Goal: Complete application form

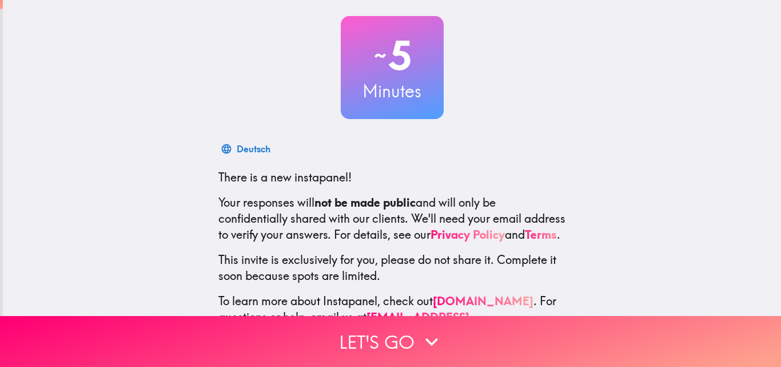
scroll to position [109, 0]
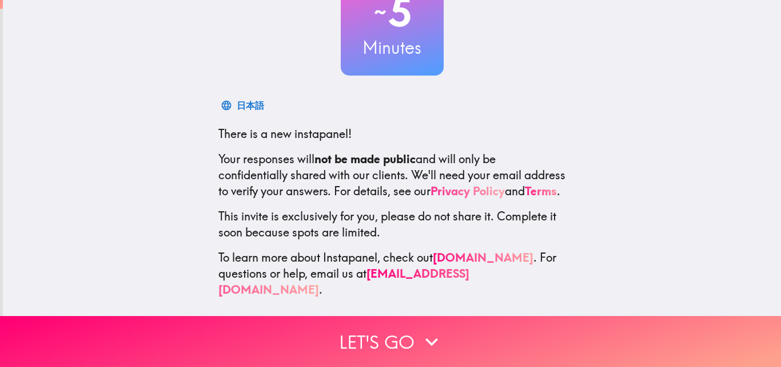
click at [505, 184] on link "Privacy Policy" at bounding box center [468, 191] width 74 height 14
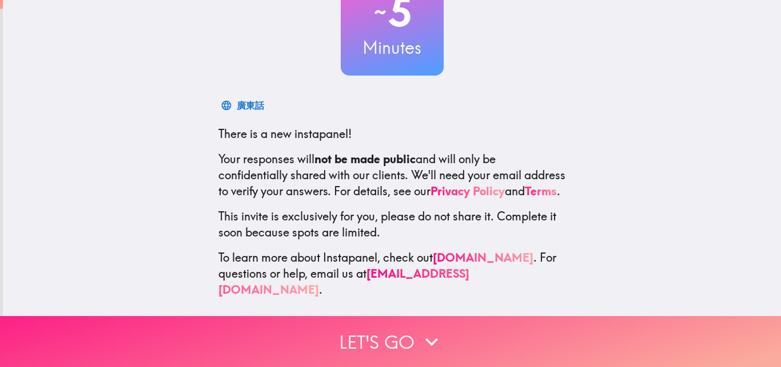
click at [379, 330] on button "Let's go" at bounding box center [390, 341] width 781 height 51
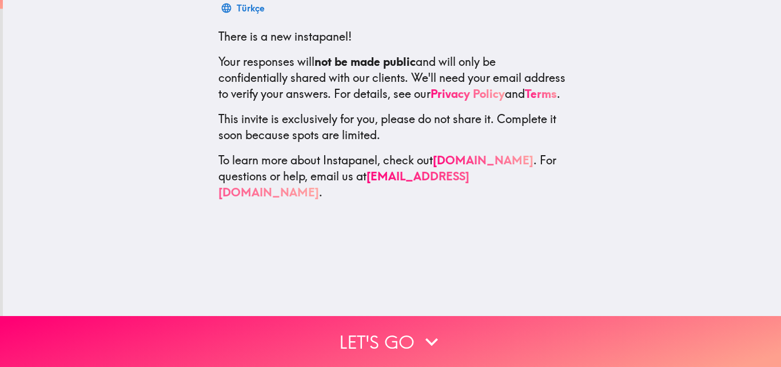
scroll to position [0, 0]
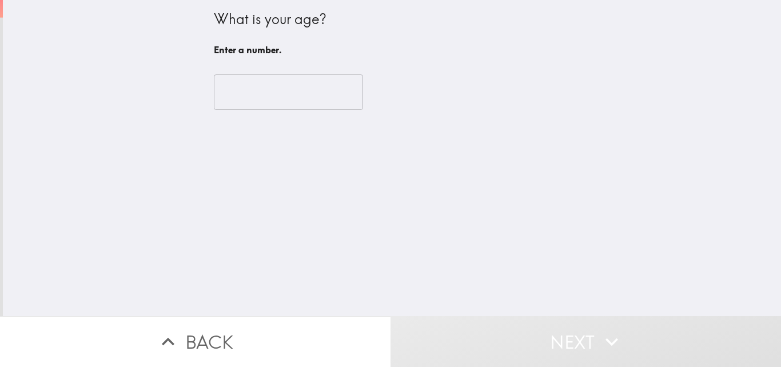
click at [261, 86] on input "number" at bounding box center [288, 91] width 149 height 35
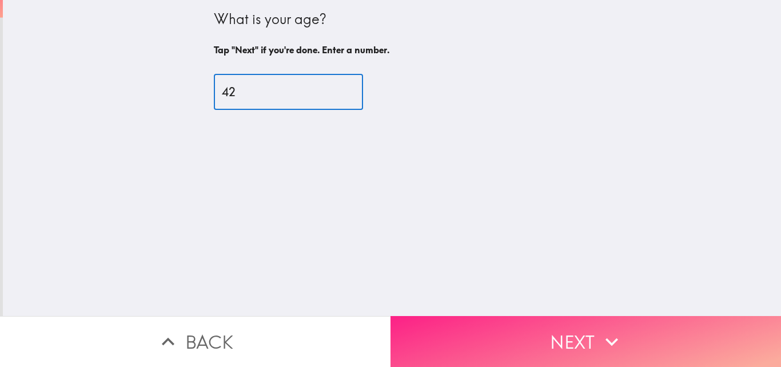
type input "42"
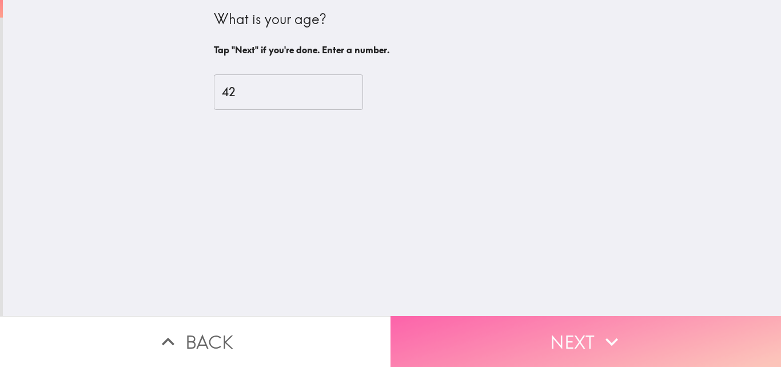
click at [604, 337] on icon "button" at bounding box center [611, 341] width 25 height 25
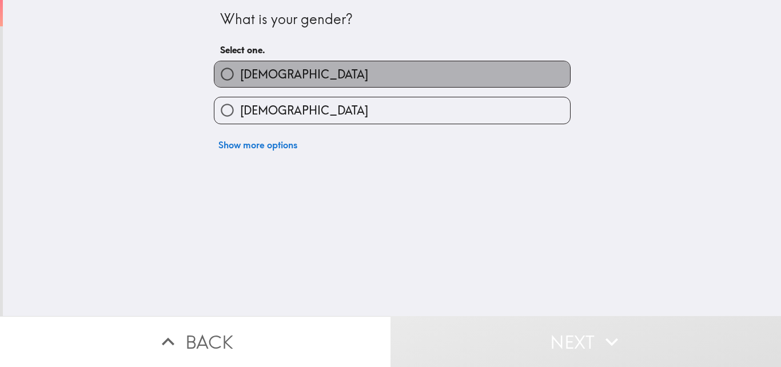
click at [317, 73] on label "[DEMOGRAPHIC_DATA]" at bounding box center [392, 74] width 356 height 26
click at [240, 73] on input "[DEMOGRAPHIC_DATA]" at bounding box center [227, 74] width 26 height 26
radio input "true"
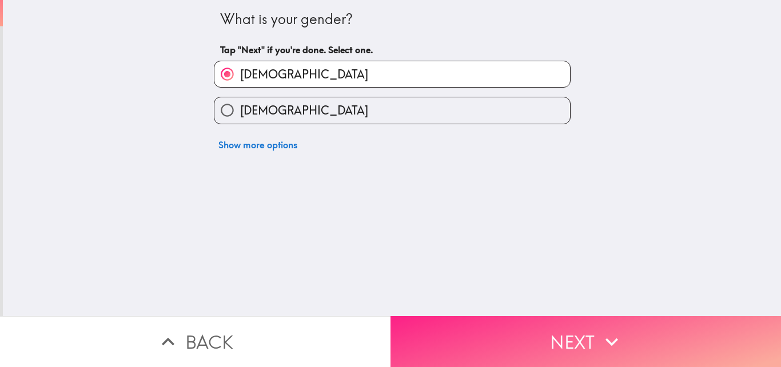
click at [573, 336] on button "Next" at bounding box center [586, 341] width 391 height 51
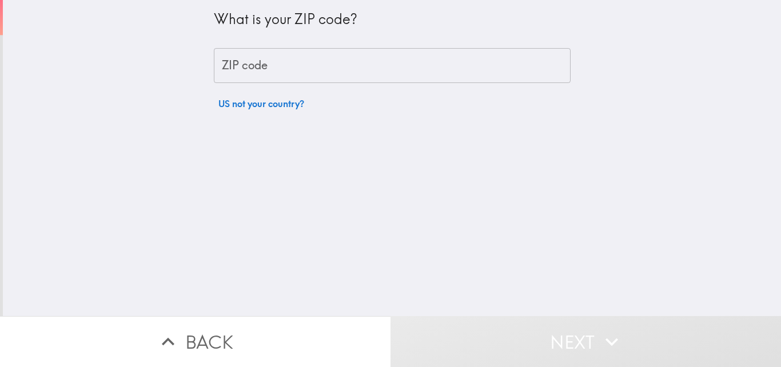
click at [263, 69] on input "ZIP code" at bounding box center [392, 65] width 357 height 35
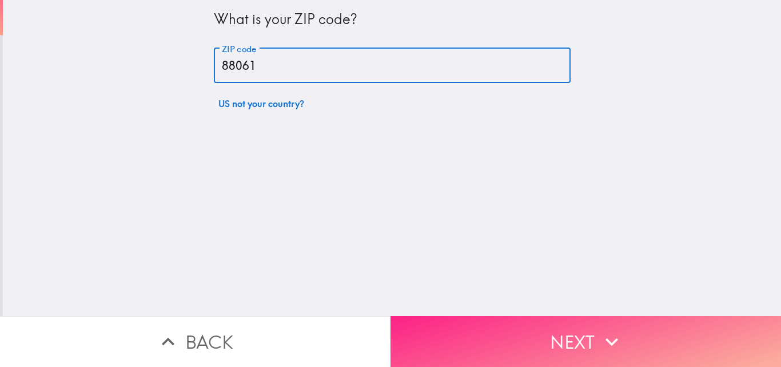
type input "88061"
click at [602, 354] on button "Next" at bounding box center [586, 341] width 391 height 51
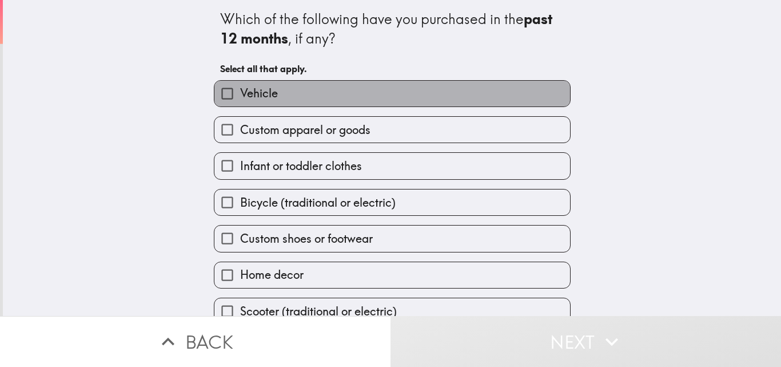
click at [252, 93] on span "Vehicle" at bounding box center [259, 93] width 38 height 16
click at [240, 93] on input "Vehicle" at bounding box center [227, 94] width 26 height 26
checkbox input "true"
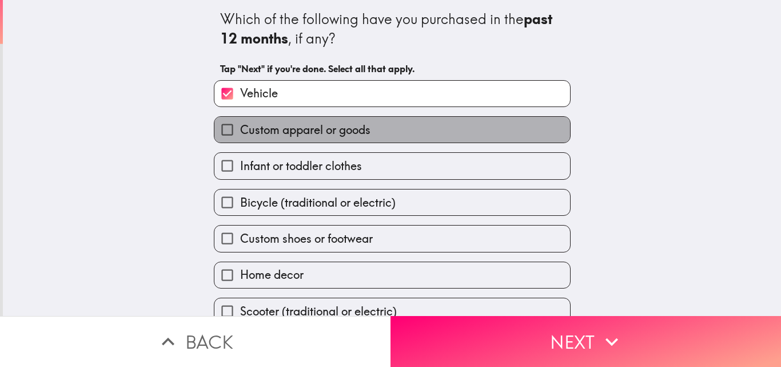
click at [312, 127] on span "Custom apparel or goods" at bounding box center [305, 130] width 130 height 16
click at [240, 127] on input "Custom apparel or goods" at bounding box center [227, 130] width 26 height 26
checkbox input "true"
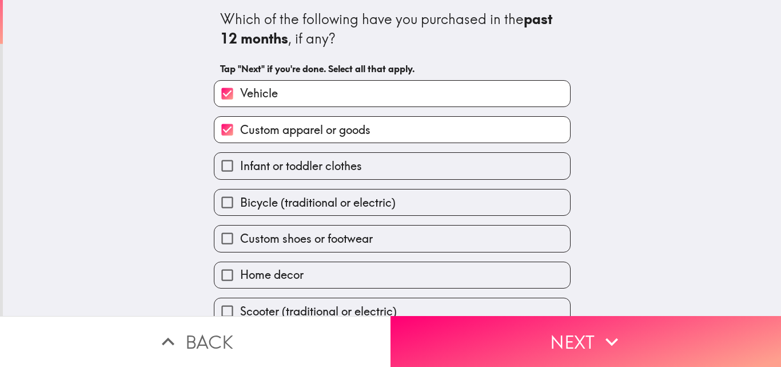
click at [303, 162] on span "Infant or toddler clothes" at bounding box center [301, 166] width 122 height 16
click at [240, 162] on input "Infant or toddler clothes" at bounding box center [227, 166] width 26 height 26
checkbox input "true"
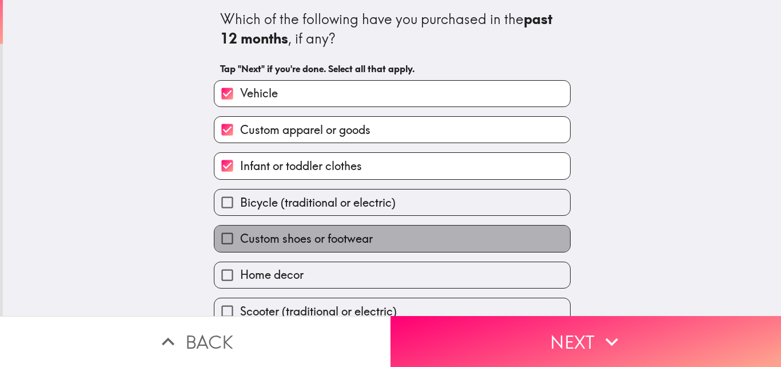
click at [327, 237] on span "Custom shoes or footwear" at bounding box center [306, 238] width 133 height 16
click at [240, 237] on input "Custom shoes or footwear" at bounding box center [227, 238] width 26 height 26
checkbox input "true"
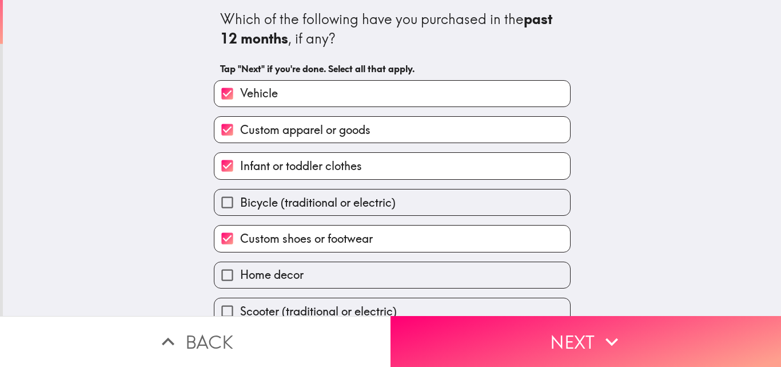
scroll to position [54, 0]
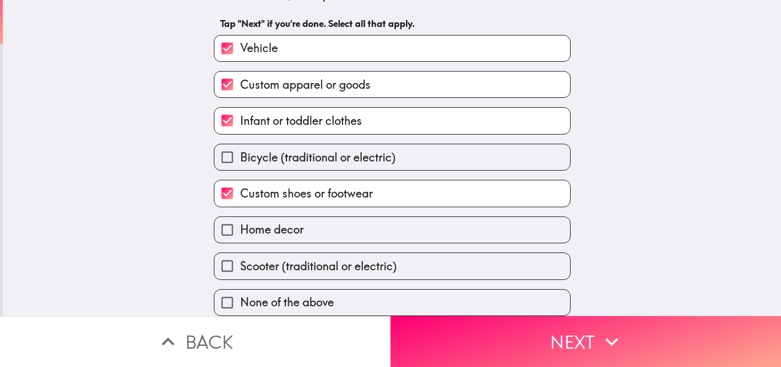
click at [315, 225] on label "Home decor" at bounding box center [392, 230] width 356 height 26
click at [240, 225] on input "Home decor" at bounding box center [227, 230] width 26 height 26
checkbox input "true"
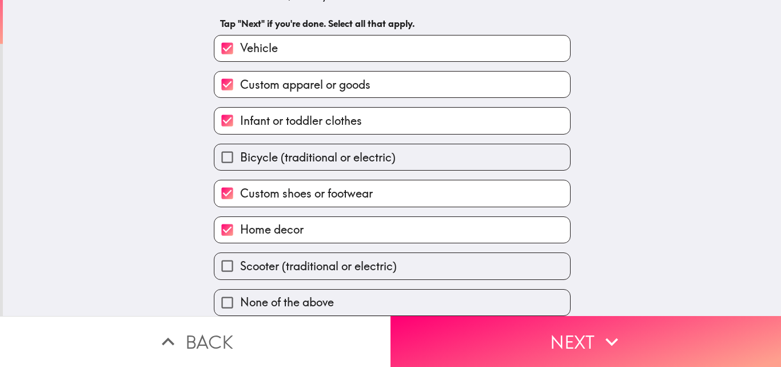
click at [579, 329] on button "Next" at bounding box center [586, 341] width 391 height 51
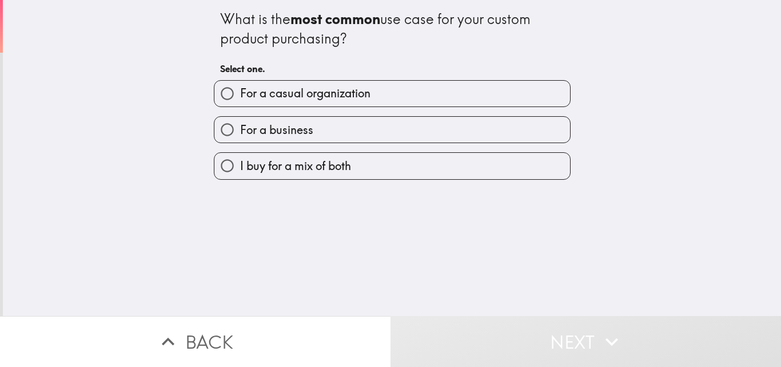
drag, startPoint x: 211, startPoint y: 5, endPoint x: 347, endPoint y: 39, distance: 140.4
click at [347, 39] on div "What is the most common use case for your custom product purchasing? Select one." at bounding box center [392, 40] width 344 height 80
click at [301, 174] on span "I buy for a mix of both" at bounding box center [295, 166] width 111 height 16
click at [240, 174] on input "I buy for a mix of both" at bounding box center [227, 166] width 26 height 26
radio input "true"
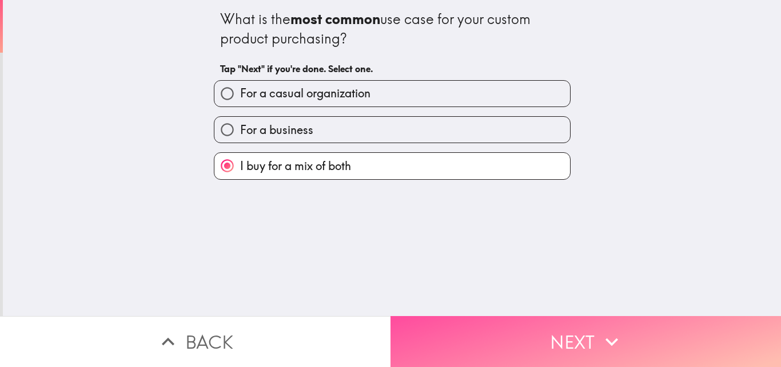
click at [615, 343] on icon "button" at bounding box center [611, 341] width 25 height 25
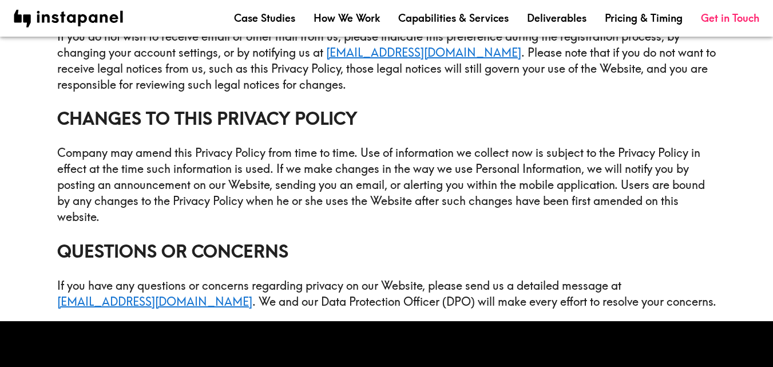
scroll to position [2977, 0]
